Goal: Navigation & Orientation: Find specific page/section

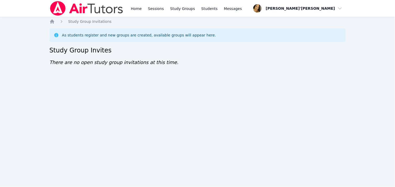
click at [72, 8] on img at bounding box center [87, 8] width 74 height 15
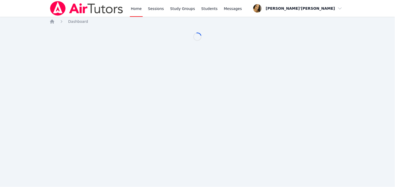
click at [72, 8] on img at bounding box center [87, 8] width 74 height 15
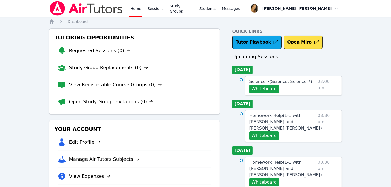
click at [72, 8] on img at bounding box center [86, 8] width 74 height 15
